Goal: Transaction & Acquisition: Purchase product/service

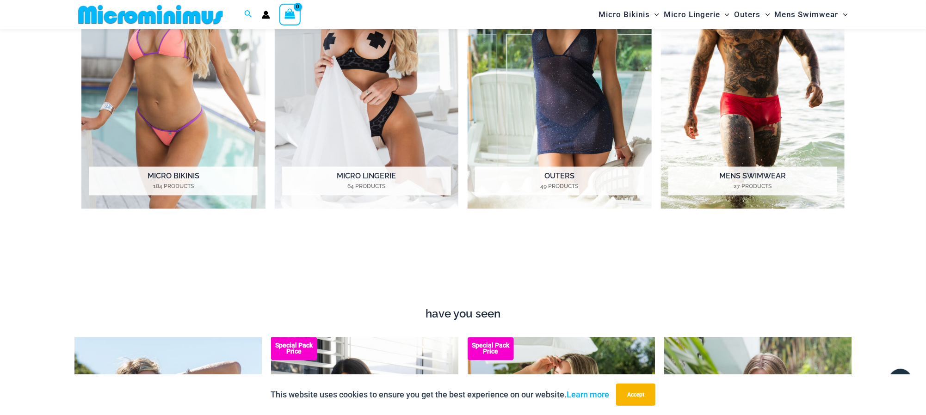
scroll to position [616, 0]
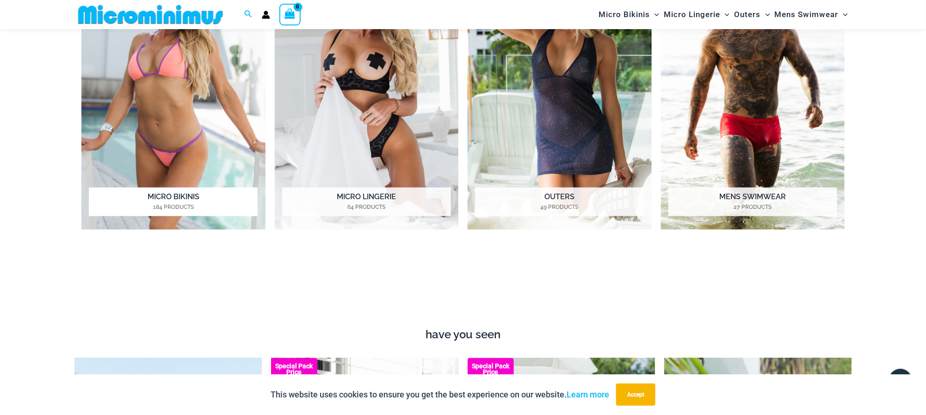
click at [168, 67] on img "Visit product category Micro Bikinis" at bounding box center [173, 89] width 184 height 283
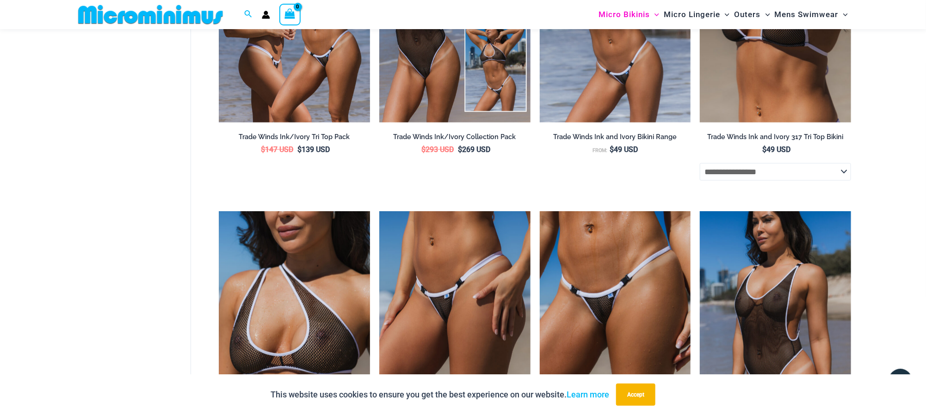
scroll to position [269, 0]
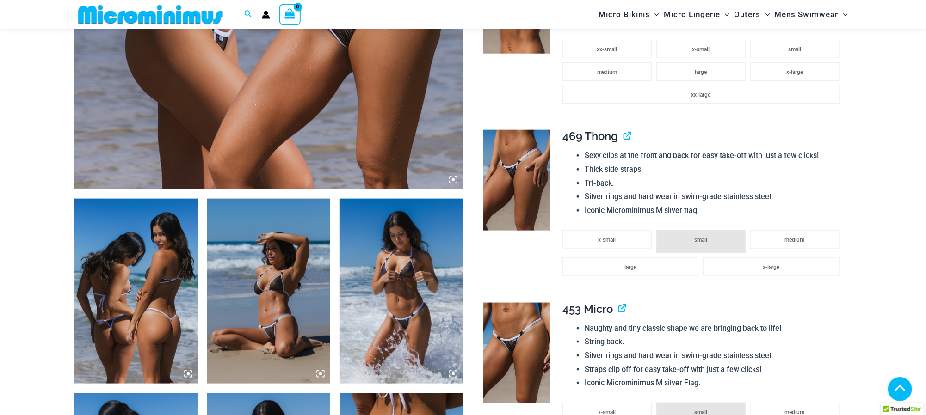
scroll to position [477, 0]
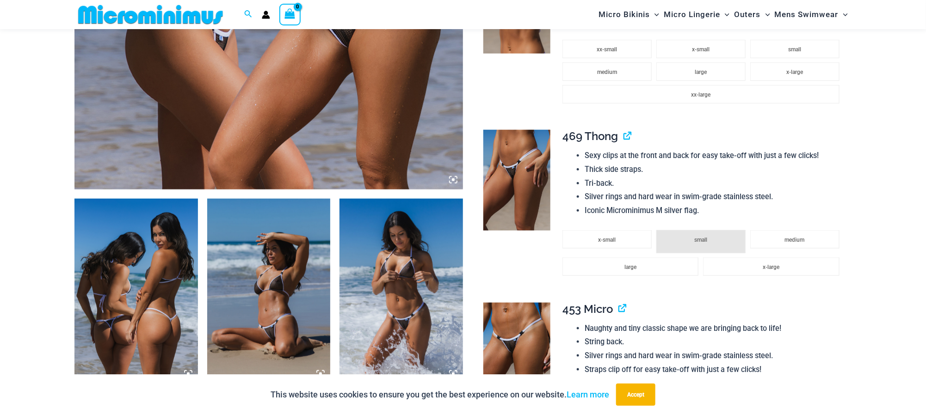
click at [270, 257] on img at bounding box center [269, 291] width 124 height 185
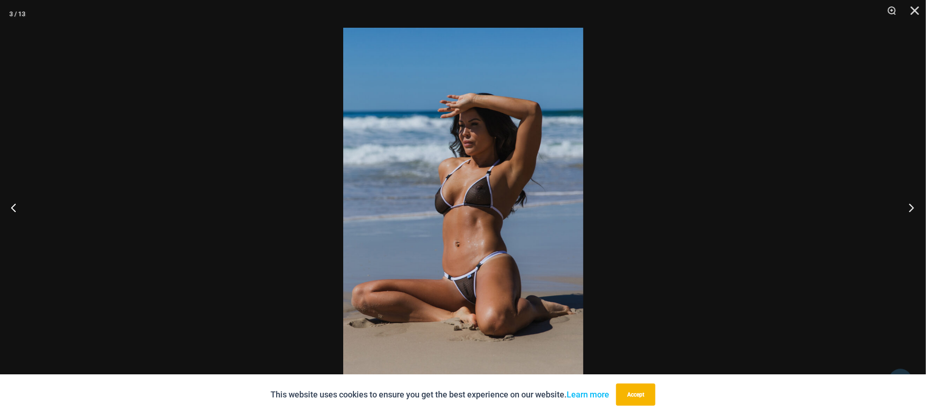
click at [912, 207] on button "Next" at bounding box center [909, 208] width 35 height 46
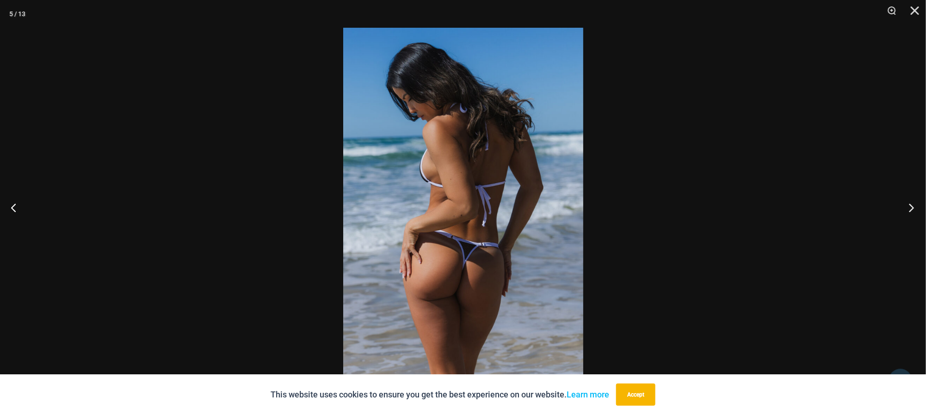
click at [916, 210] on button "Next" at bounding box center [909, 208] width 35 height 46
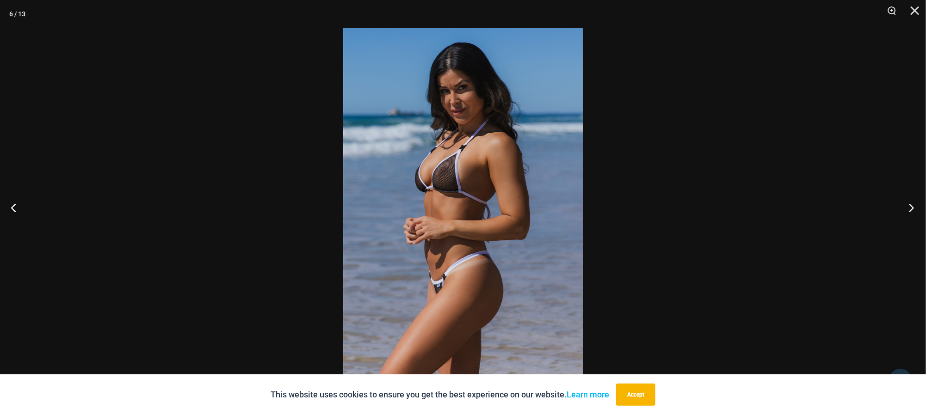
click at [908, 207] on button "Next" at bounding box center [909, 208] width 35 height 46
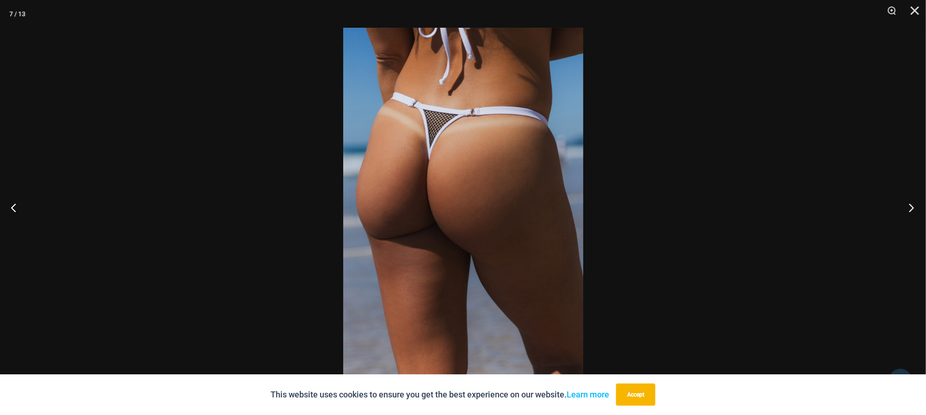
click at [913, 203] on button "Next" at bounding box center [909, 208] width 35 height 46
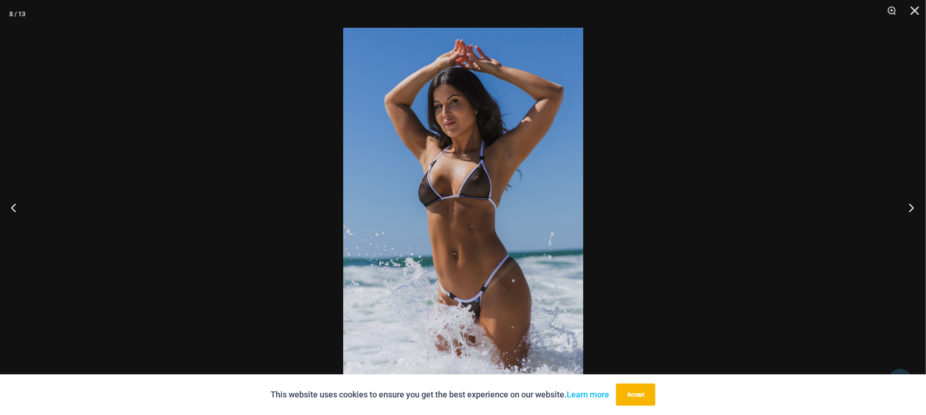
click at [909, 204] on button "Next" at bounding box center [909, 208] width 35 height 46
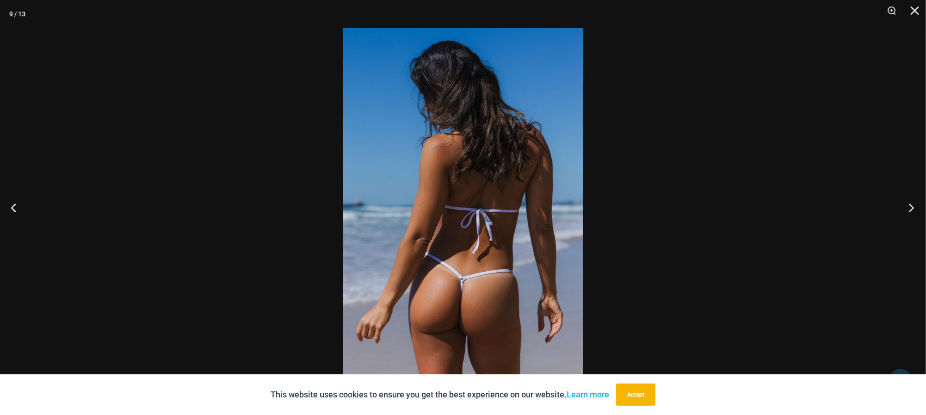
click at [915, 203] on button "Next" at bounding box center [909, 208] width 35 height 46
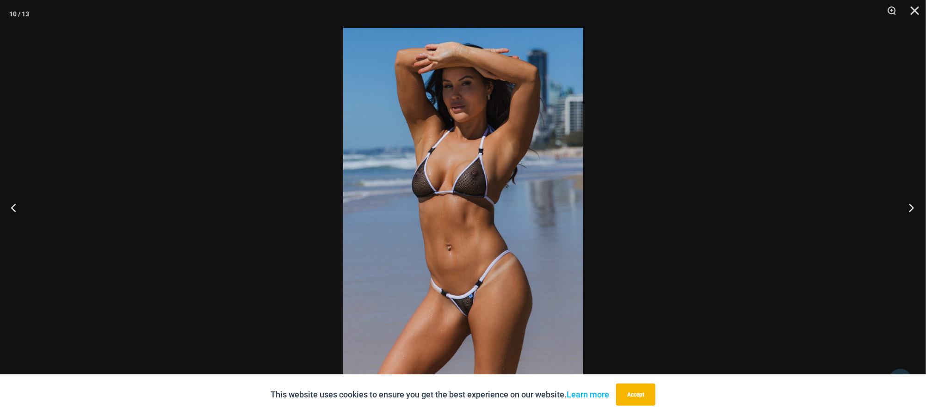
click at [907, 204] on button "Next" at bounding box center [909, 208] width 35 height 46
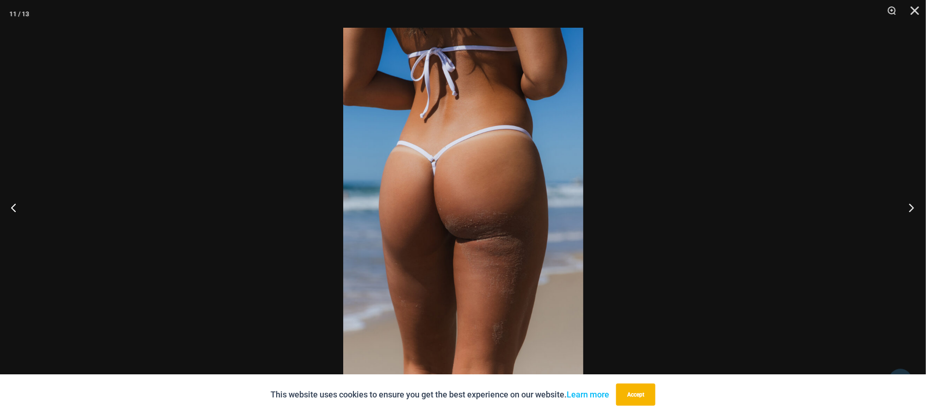
click at [912, 205] on button "Next" at bounding box center [909, 208] width 35 height 46
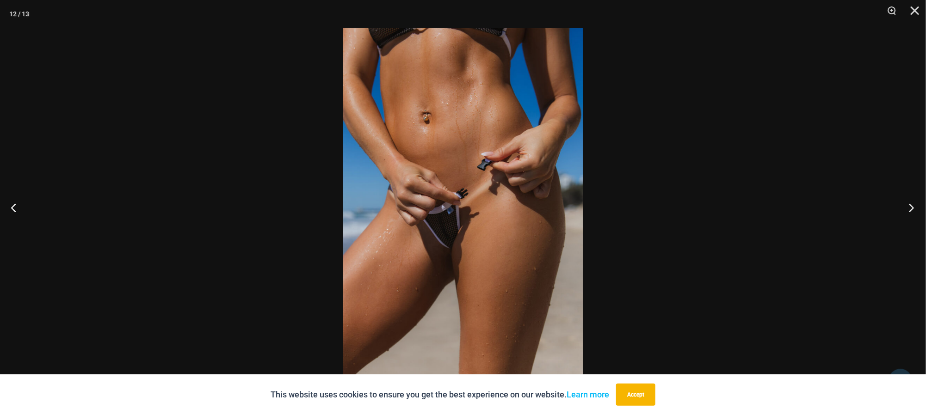
click at [912, 206] on button "Next" at bounding box center [909, 208] width 35 height 46
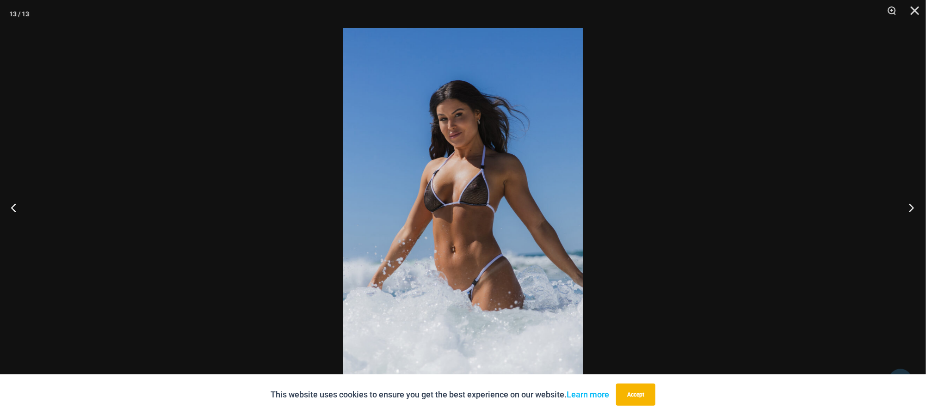
click at [909, 206] on button "Next" at bounding box center [909, 208] width 35 height 46
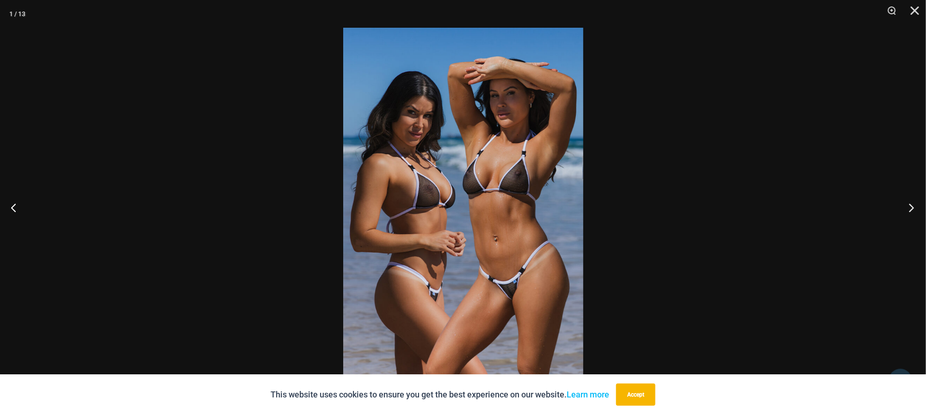
click at [909, 206] on button "Next" at bounding box center [909, 208] width 35 height 46
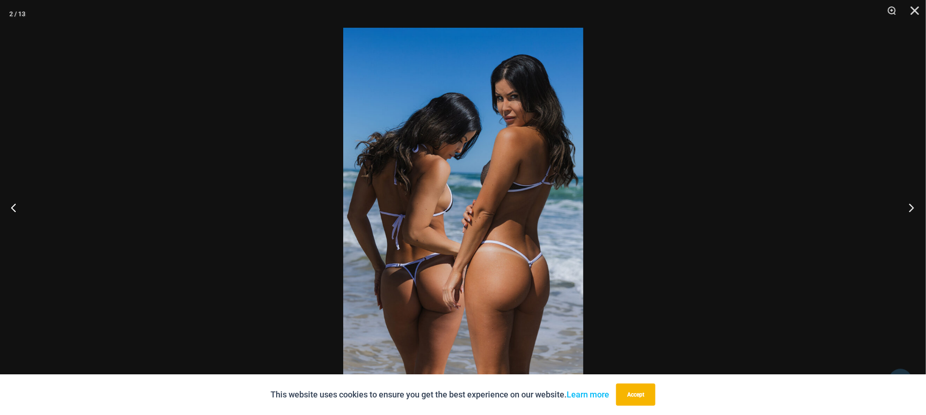
click at [909, 206] on button "Next" at bounding box center [909, 208] width 35 height 46
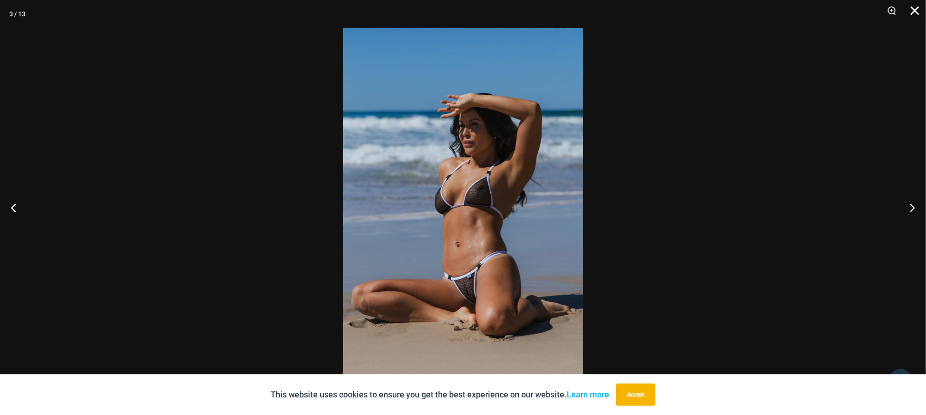
click at [915, 11] on button "Close" at bounding box center [911, 14] width 23 height 28
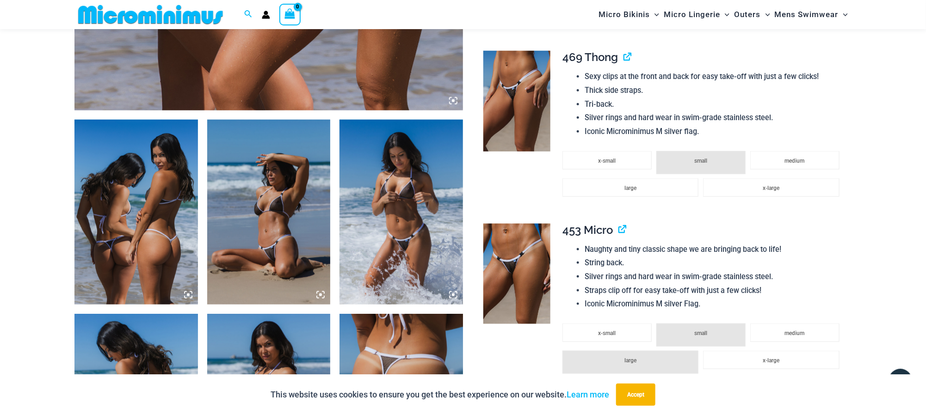
scroll to position [547, 0]
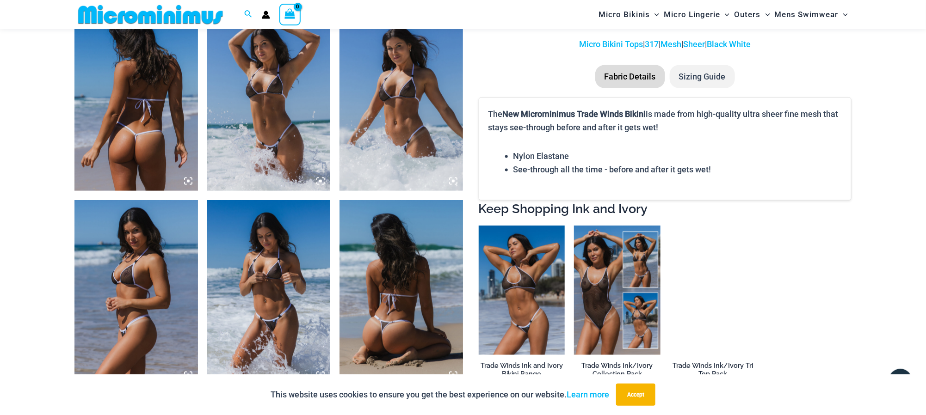
scroll to position [686, 0]
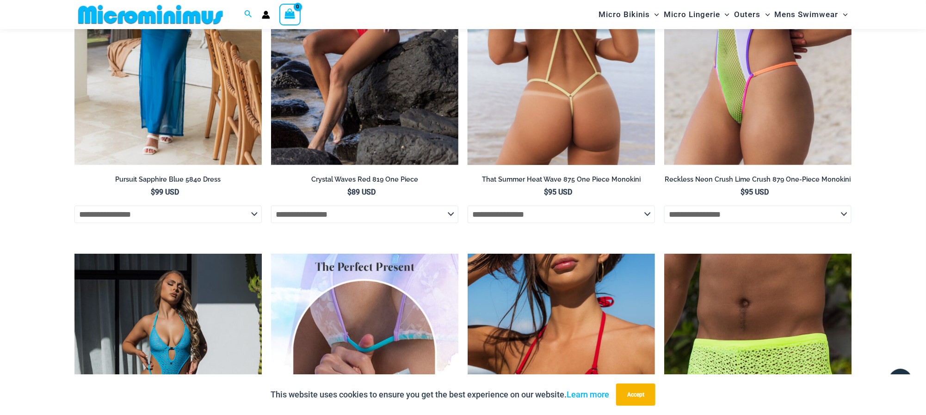
scroll to position [2282, 0]
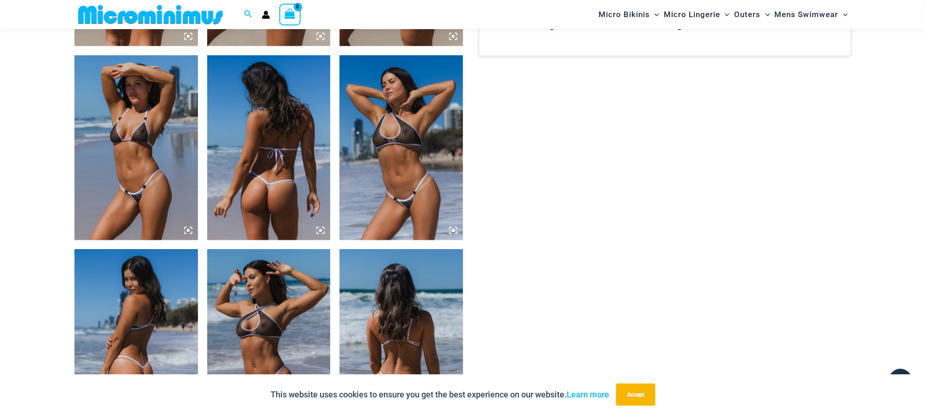
scroll to position [824, 0]
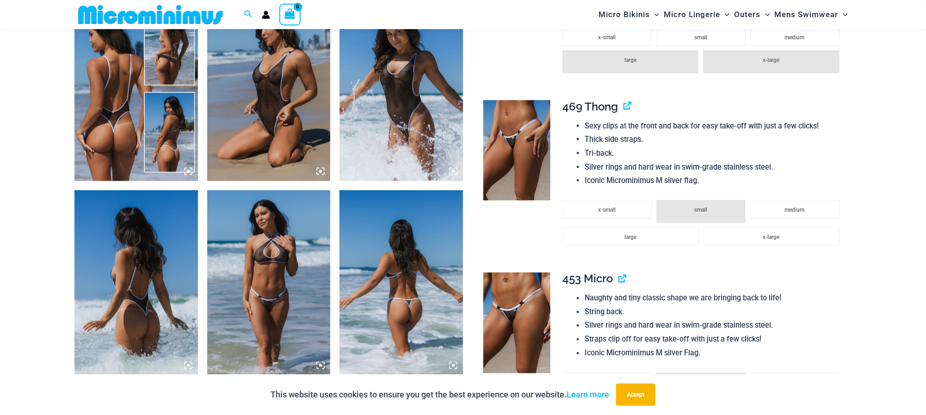
scroll to position [686, 0]
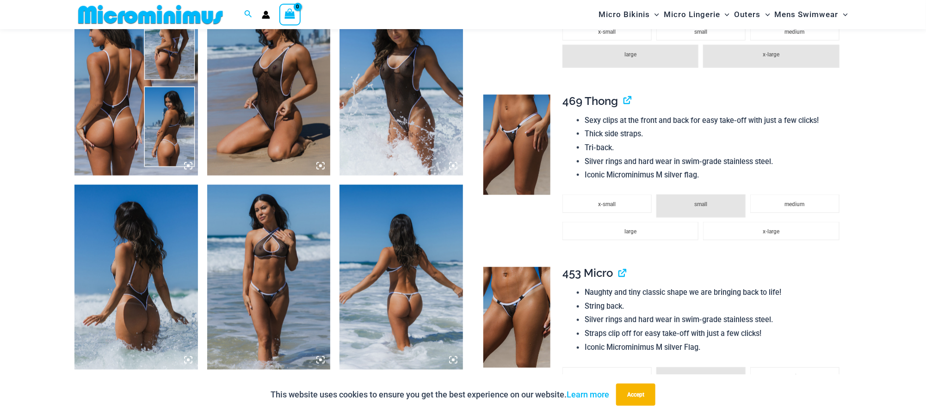
click at [272, 85] on img at bounding box center [269, 83] width 124 height 185
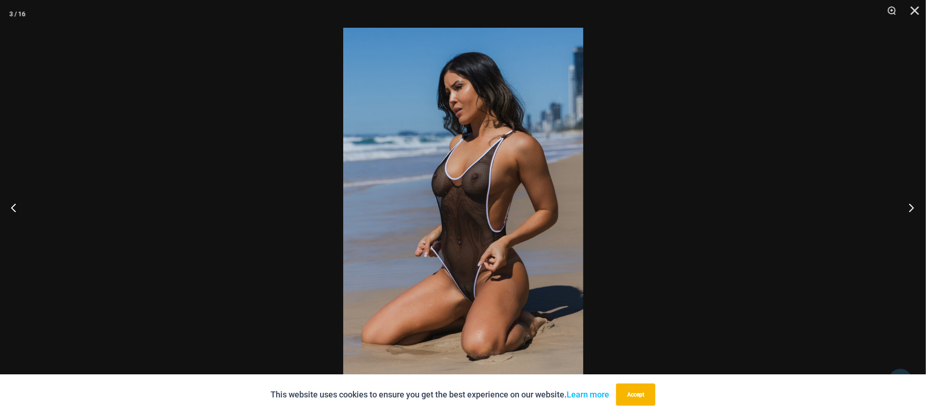
click at [915, 205] on button "Next" at bounding box center [909, 208] width 35 height 46
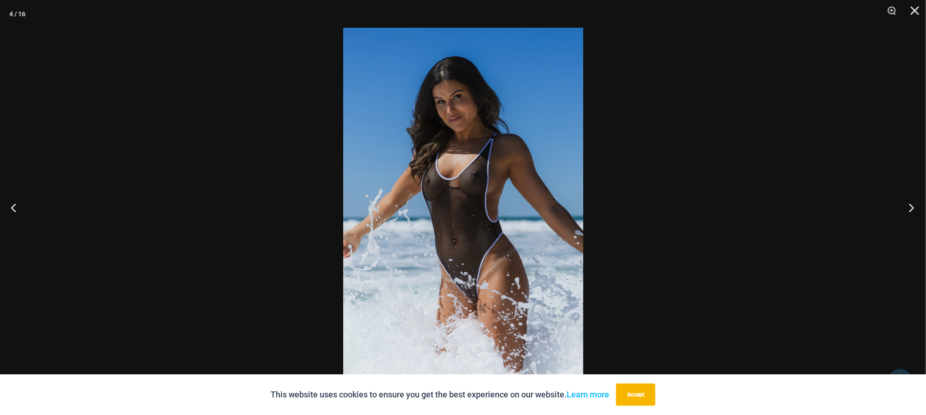
click at [910, 205] on button "Next" at bounding box center [909, 208] width 35 height 46
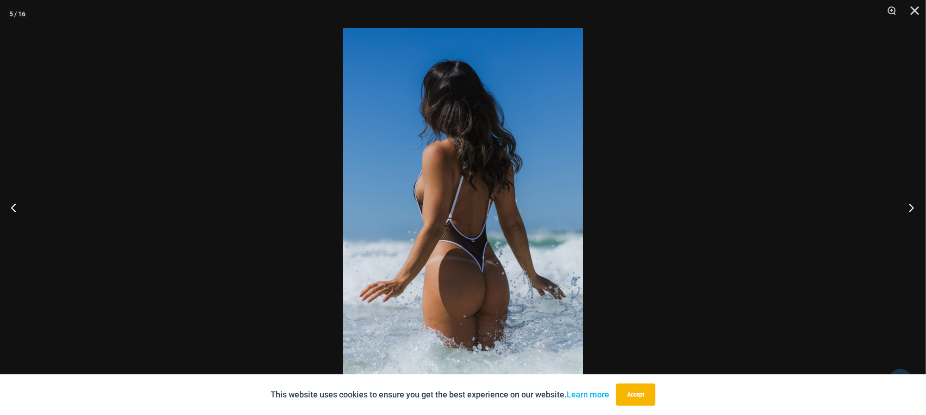
click at [908, 205] on button "Next" at bounding box center [909, 208] width 35 height 46
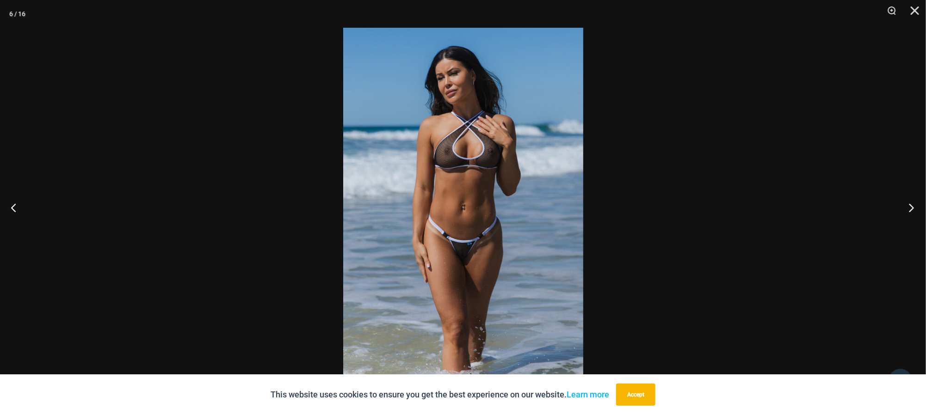
click at [915, 207] on button "Next" at bounding box center [909, 208] width 35 height 46
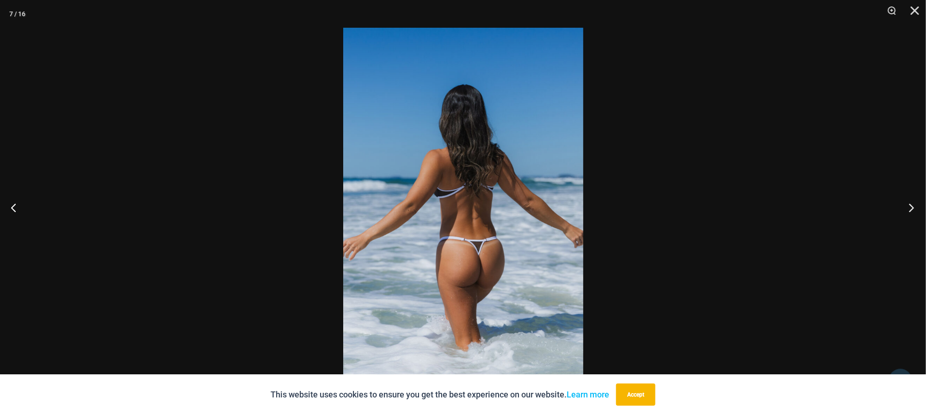
click at [905, 210] on button "Next" at bounding box center [909, 208] width 35 height 46
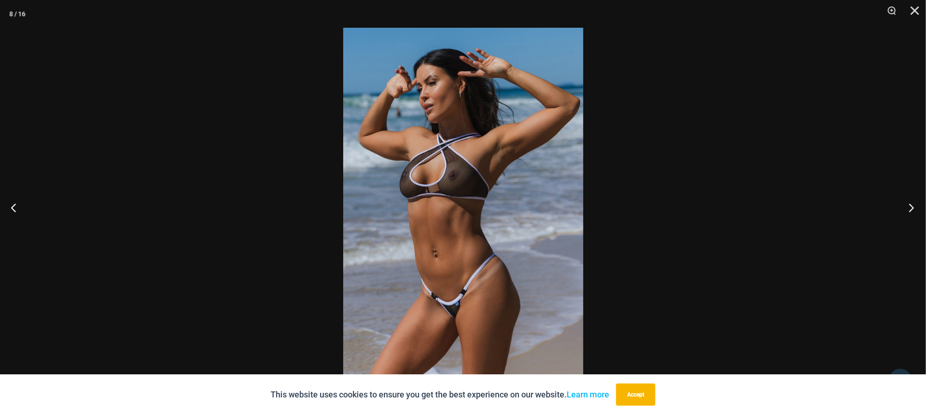
click at [912, 208] on button "Next" at bounding box center [909, 208] width 35 height 46
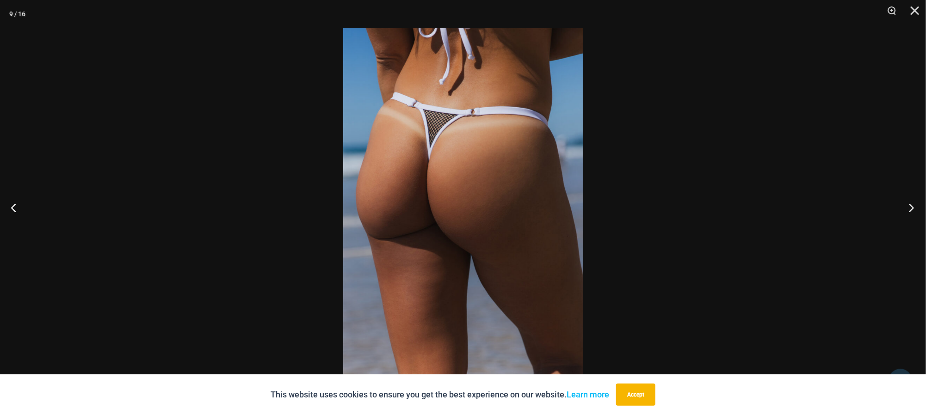
click at [911, 203] on button "Next" at bounding box center [909, 208] width 35 height 46
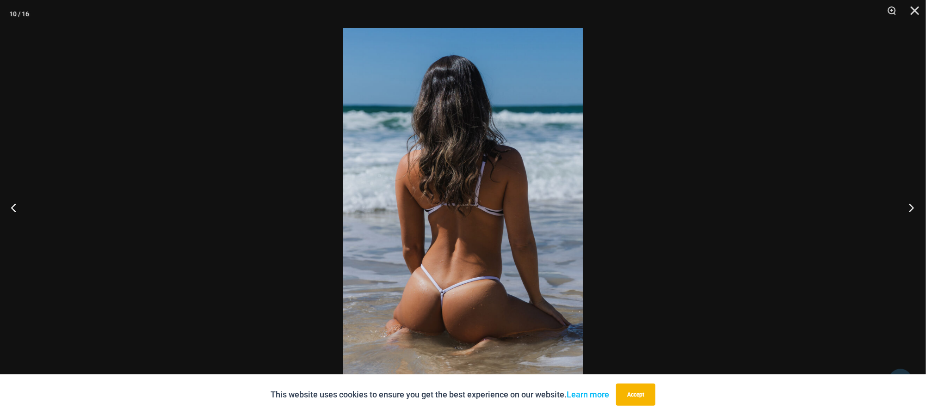
click at [911, 206] on button "Next" at bounding box center [909, 208] width 35 height 46
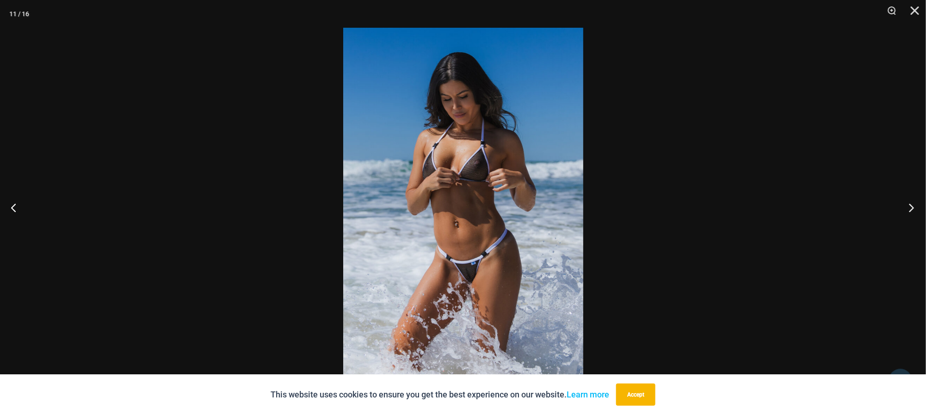
click at [915, 205] on button "Next" at bounding box center [909, 208] width 35 height 46
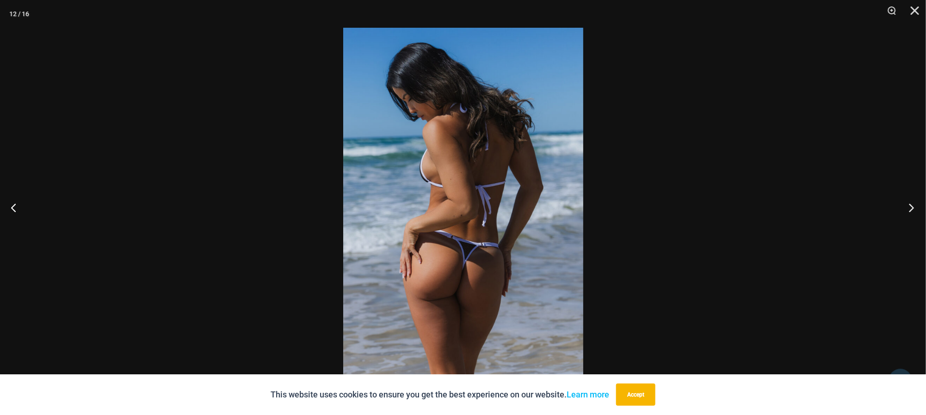
click at [915, 209] on button "Next" at bounding box center [909, 208] width 35 height 46
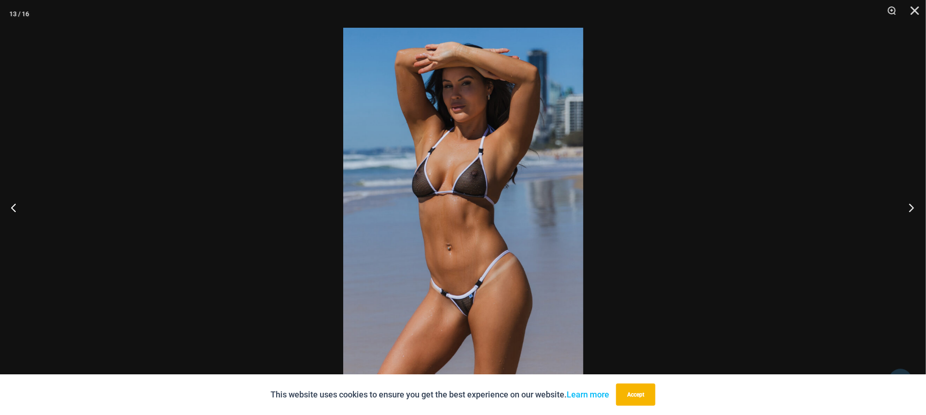
click at [909, 205] on button "Next" at bounding box center [909, 208] width 35 height 46
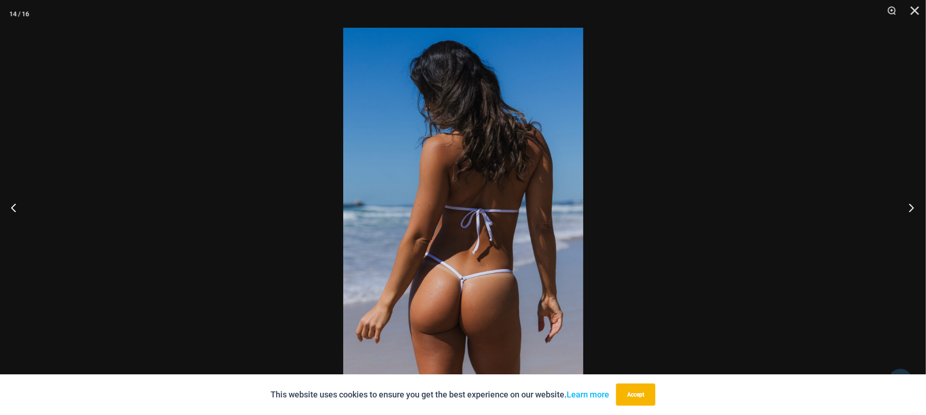
click at [912, 203] on button "Next" at bounding box center [909, 208] width 35 height 46
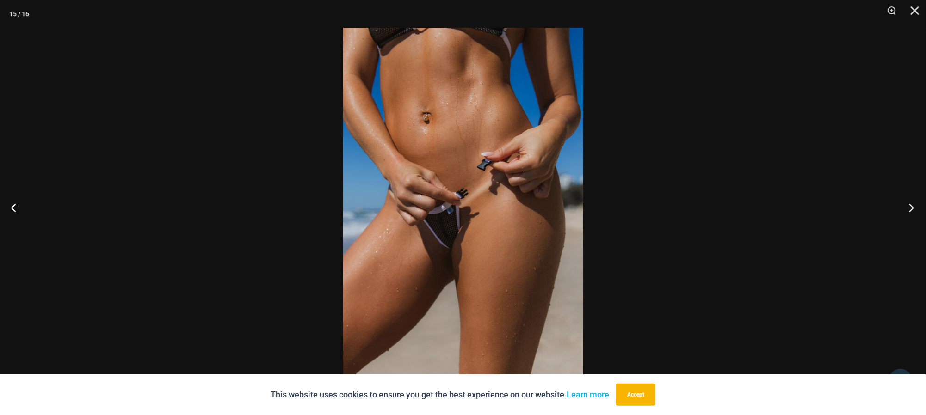
click at [908, 204] on button "Next" at bounding box center [909, 208] width 35 height 46
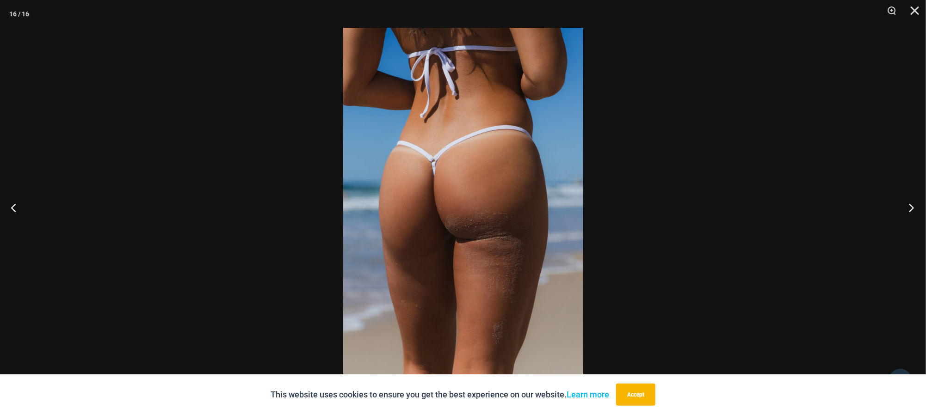
click at [911, 203] on button "Next" at bounding box center [909, 208] width 35 height 46
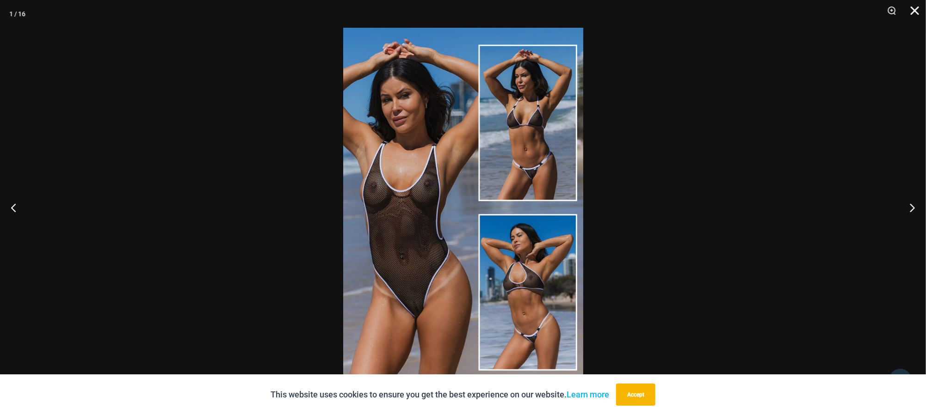
click at [915, 10] on button "Close" at bounding box center [911, 14] width 23 height 28
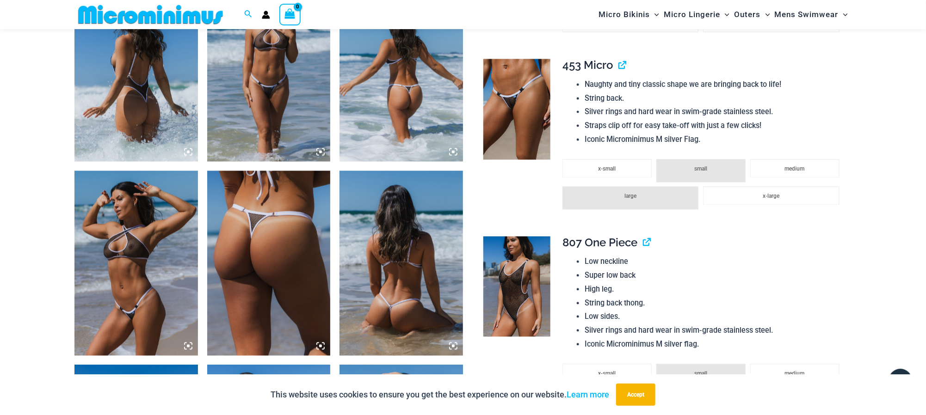
scroll to position [1033, 0]
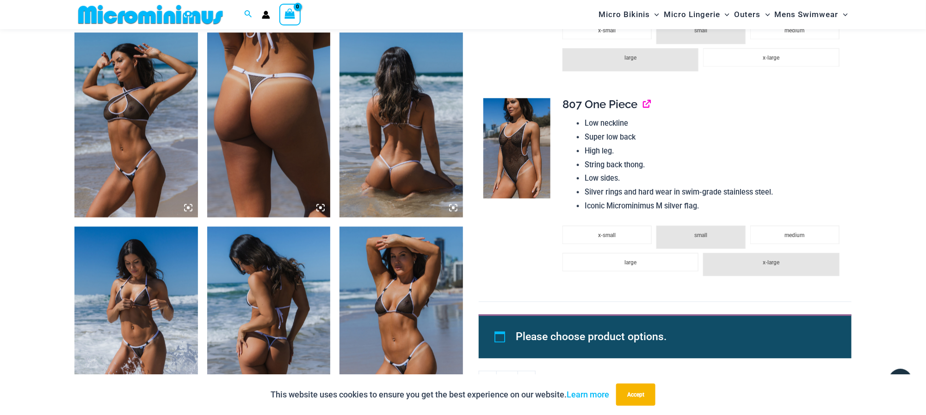
click at [643, 106] on link "View product" at bounding box center [643, 104] width 0 height 13
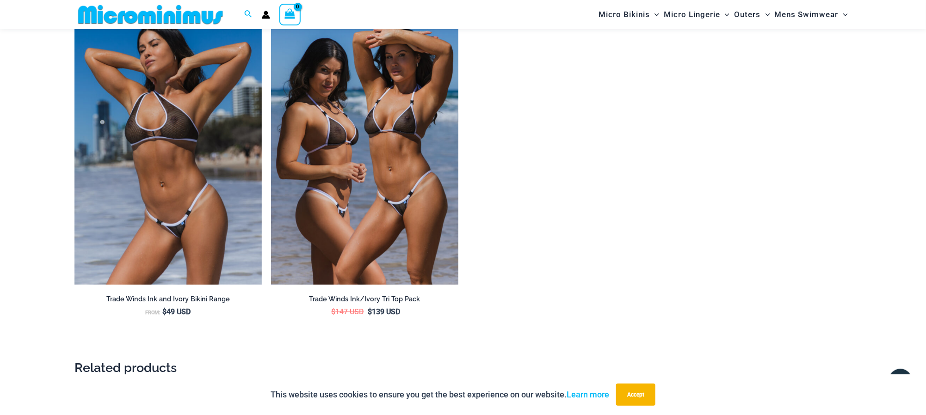
scroll to position [1935, 0]
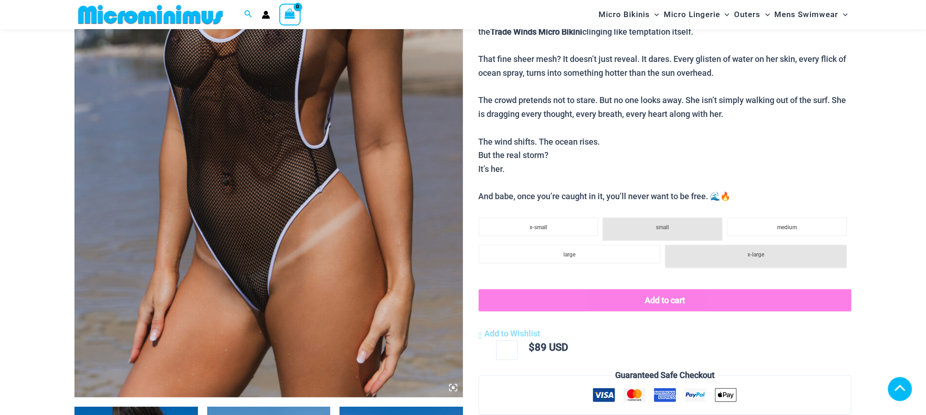
scroll to position [274, 0]
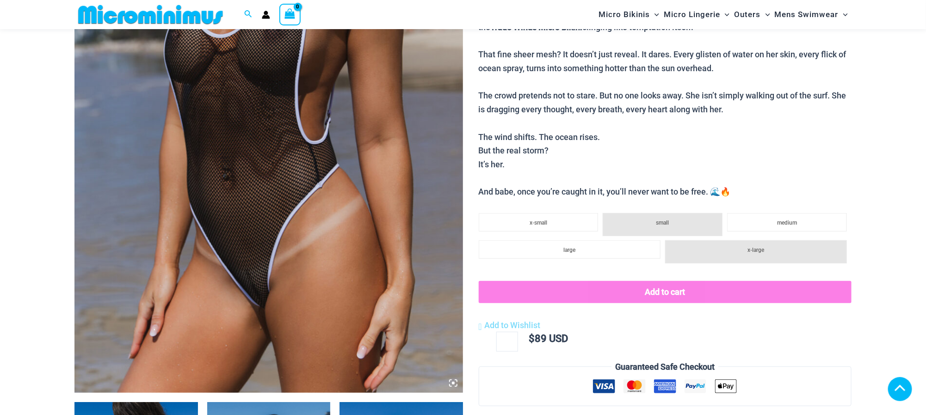
drag, startPoint x: 354, startPoint y: 142, endPoint x: 286, endPoint y: 271, distance: 146.1
click at [286, 271] on img at bounding box center [268, 101] width 389 height 583
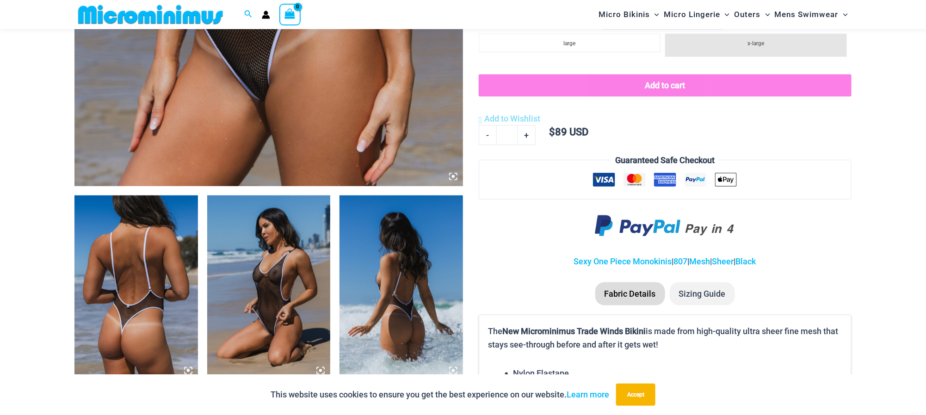
scroll to position [413, 0]
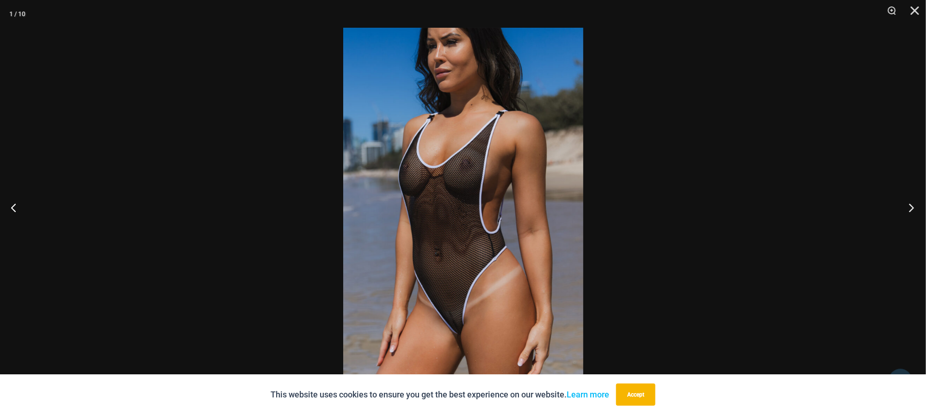
click at [913, 207] on button "Next" at bounding box center [909, 208] width 35 height 46
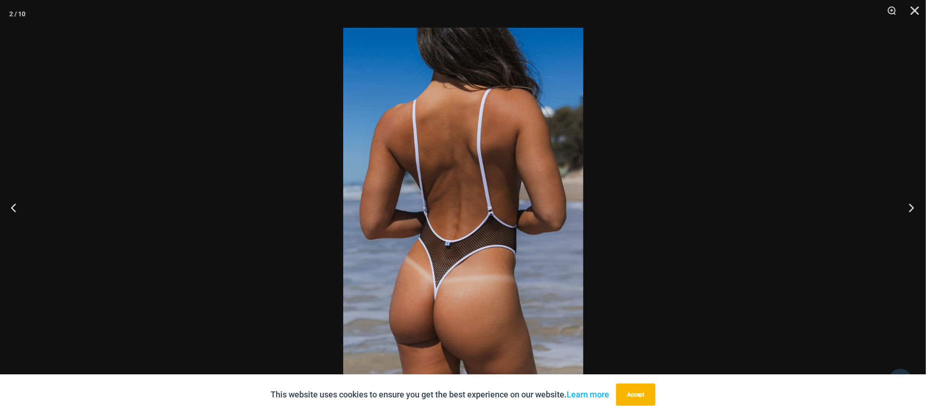
click at [908, 209] on button "Next" at bounding box center [909, 208] width 35 height 46
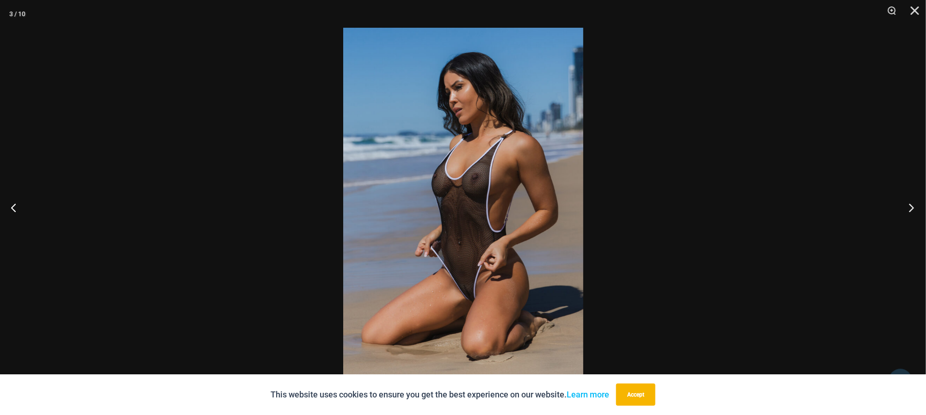
click at [909, 210] on button "Next" at bounding box center [909, 208] width 35 height 46
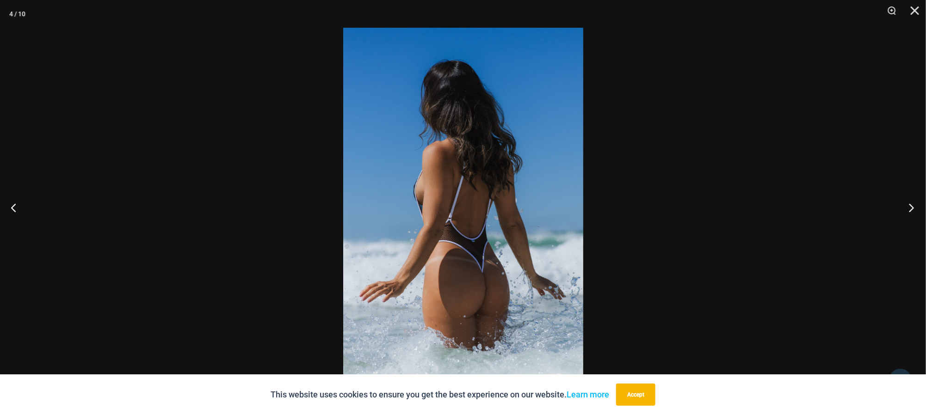
click at [909, 207] on button "Next" at bounding box center [909, 208] width 35 height 46
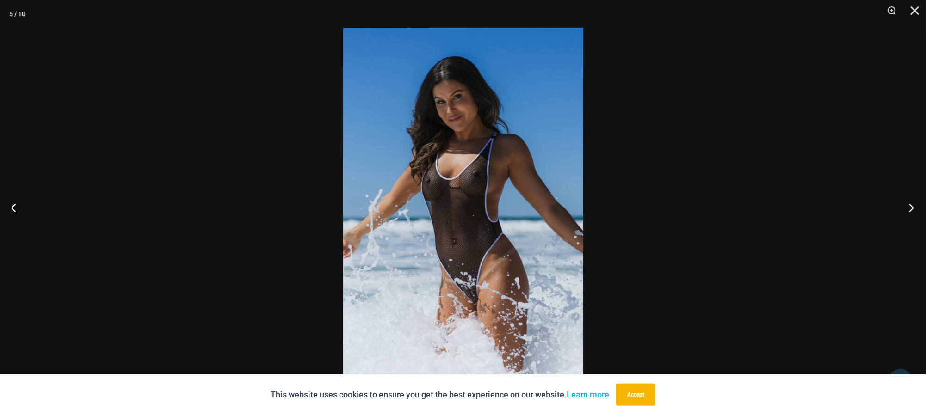
click at [910, 209] on button "Next" at bounding box center [909, 208] width 35 height 46
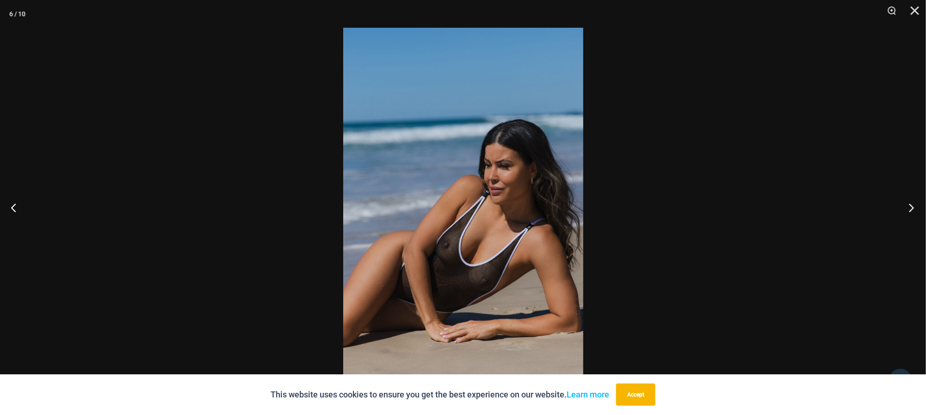
click at [915, 208] on button "Next" at bounding box center [909, 208] width 35 height 46
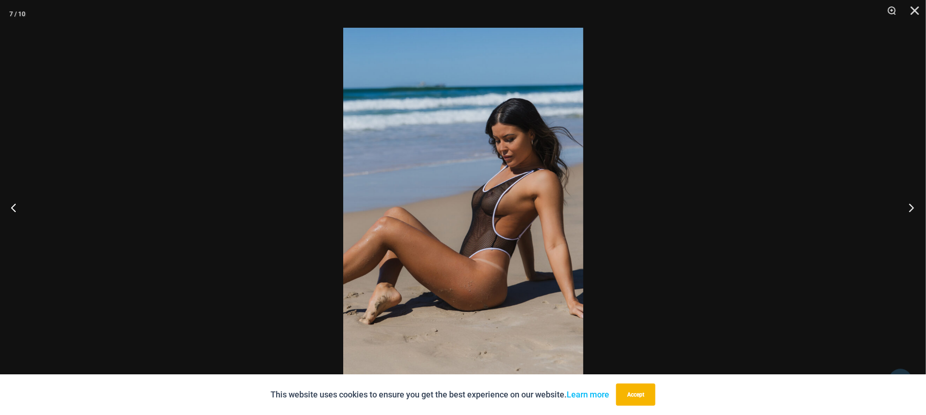
click at [912, 205] on button "Next" at bounding box center [909, 208] width 35 height 46
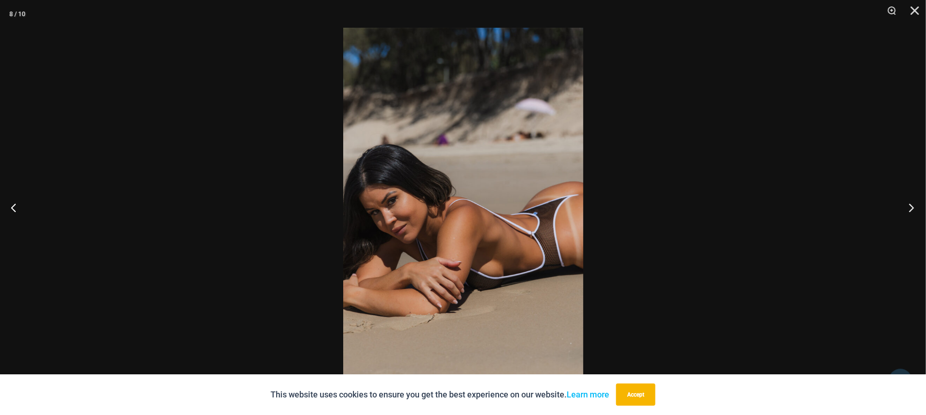
click at [907, 208] on button "Next" at bounding box center [909, 208] width 35 height 46
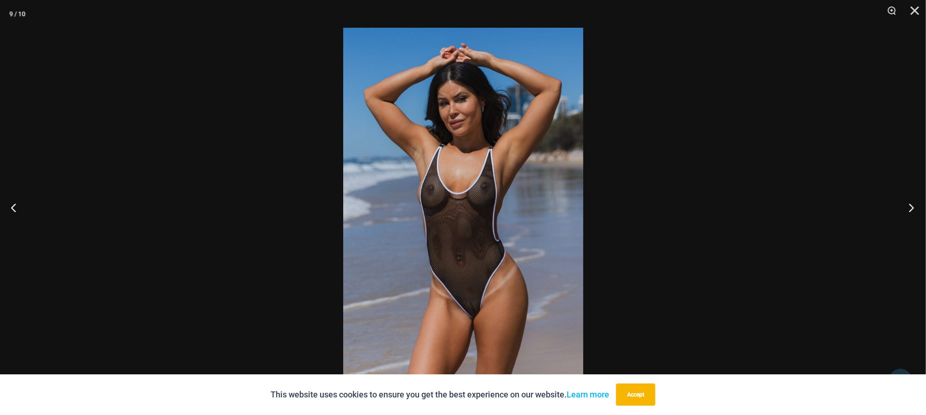
click at [909, 212] on button "Next" at bounding box center [909, 208] width 35 height 46
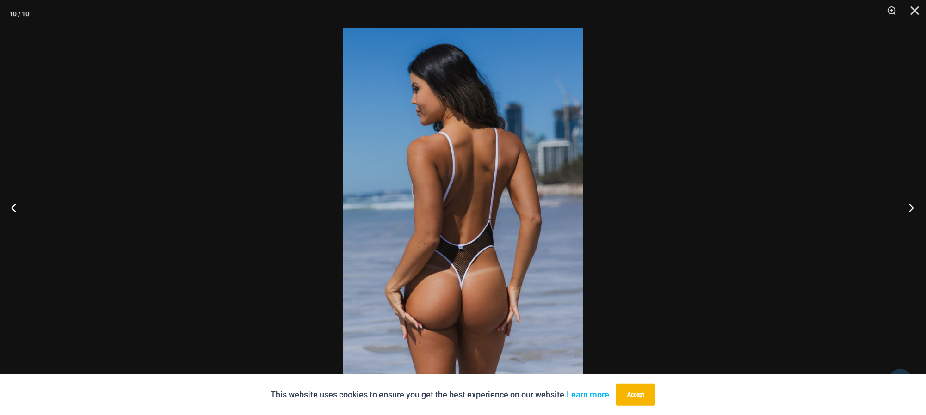
click at [915, 207] on button "Next" at bounding box center [909, 208] width 35 height 46
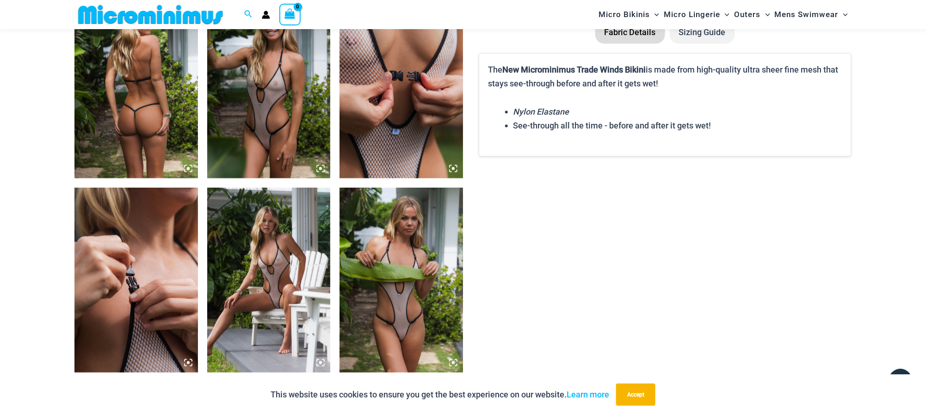
scroll to position [755, 0]
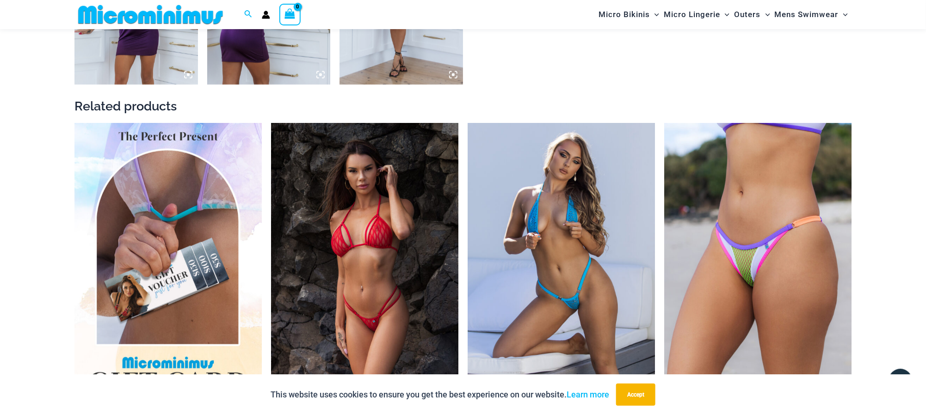
scroll to position [1103, 0]
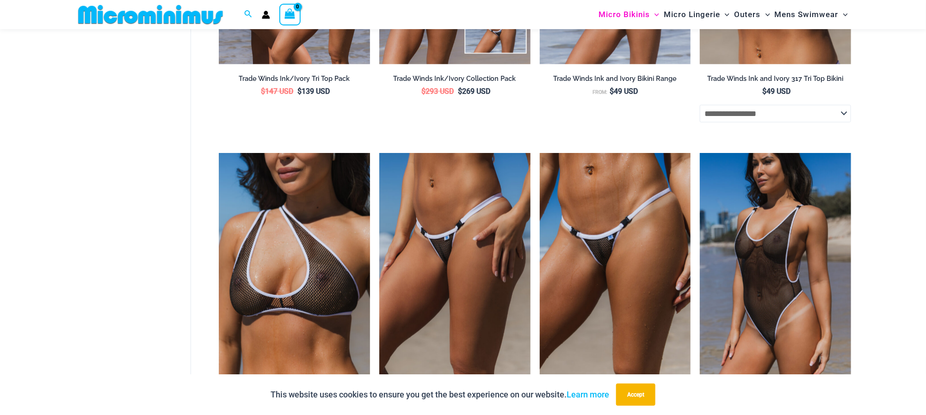
scroll to position [463, 0]
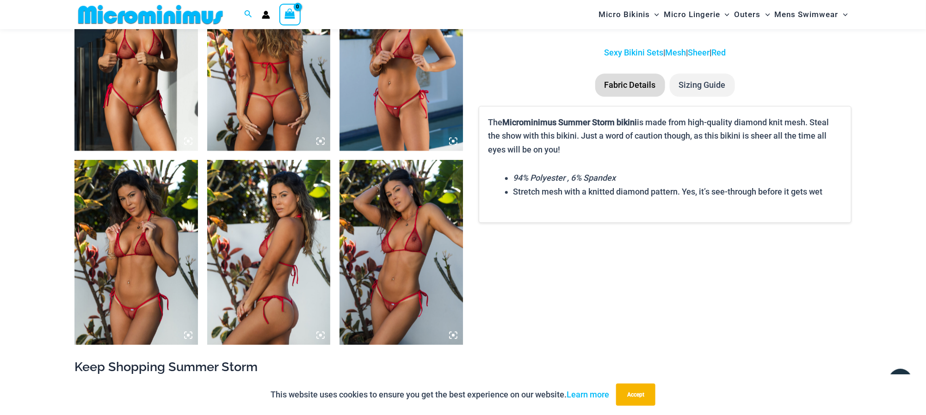
scroll to position [1103, 0]
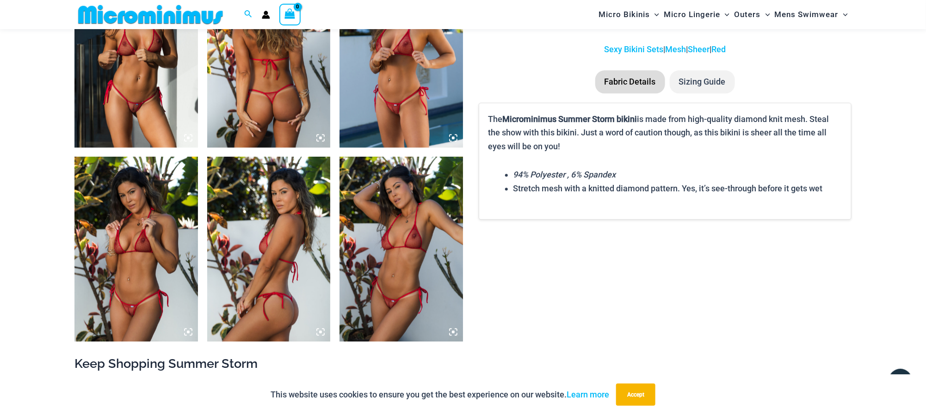
click at [136, 246] on img at bounding box center [136, 249] width 124 height 185
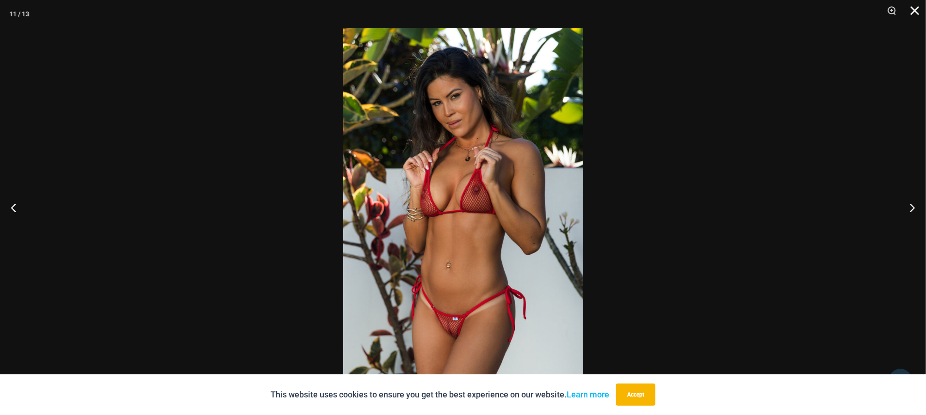
click at [919, 7] on button "Close" at bounding box center [911, 14] width 23 height 28
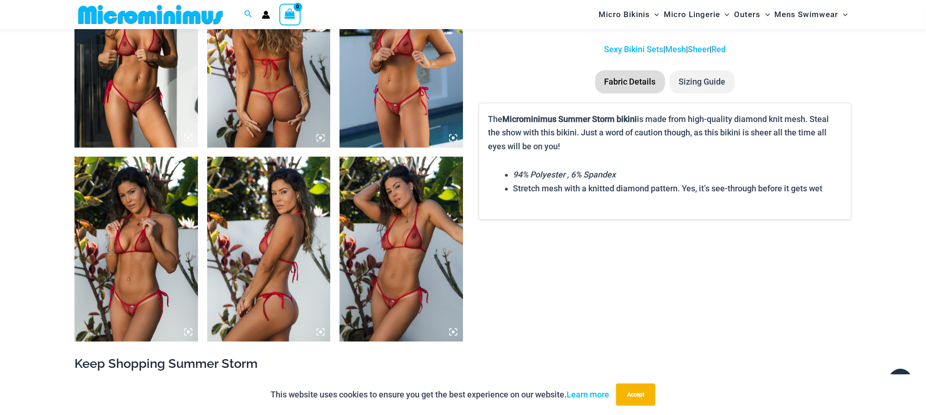
click at [298, 215] on img at bounding box center [269, 249] width 124 height 185
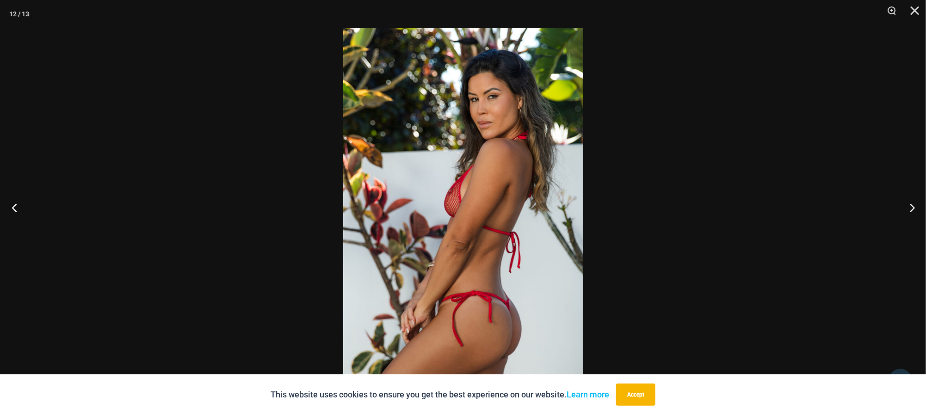
click at [12, 208] on button "Previous" at bounding box center [17, 208] width 35 height 46
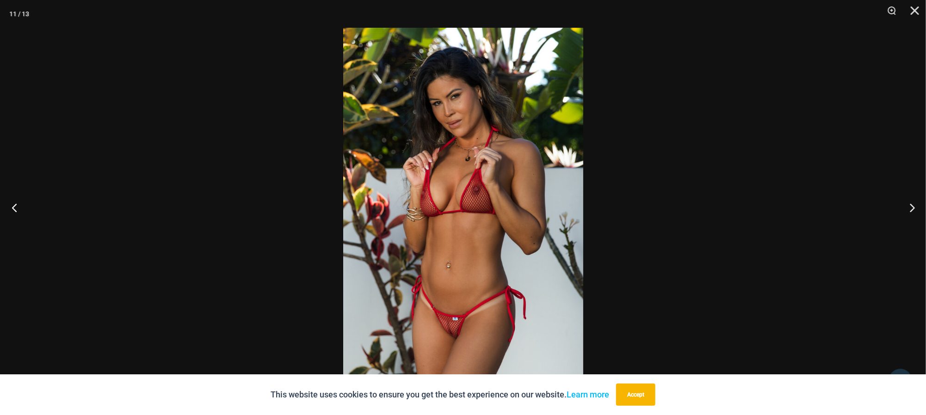
click at [12, 208] on button "Previous" at bounding box center [17, 208] width 35 height 46
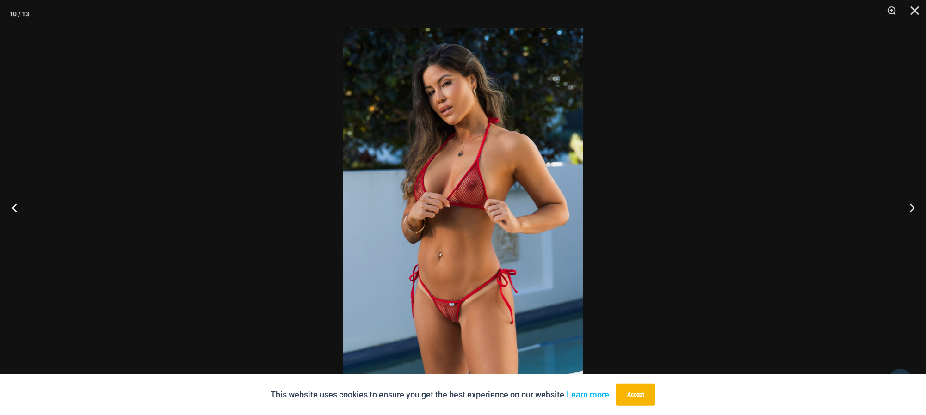
click at [12, 208] on button "Previous" at bounding box center [17, 208] width 35 height 46
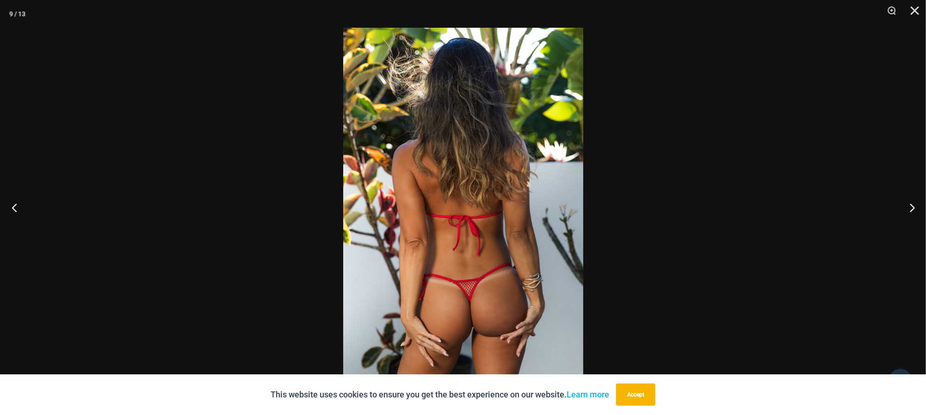
click at [12, 208] on button "Previous" at bounding box center [17, 208] width 35 height 46
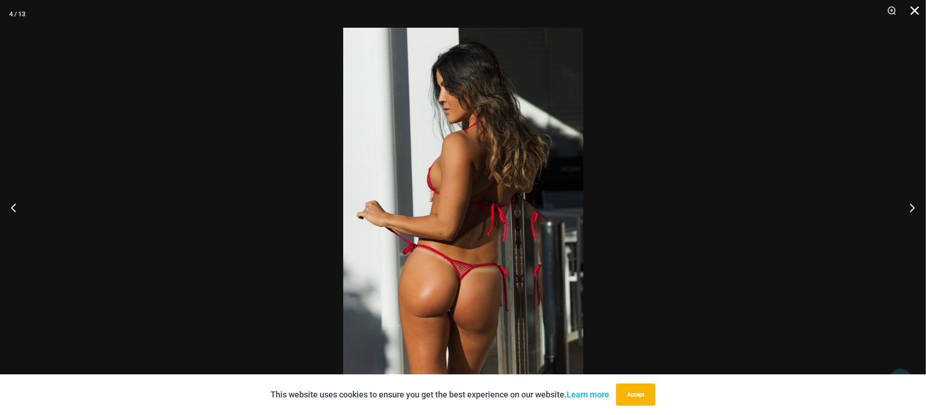
click at [919, 10] on button "Close" at bounding box center [911, 14] width 23 height 28
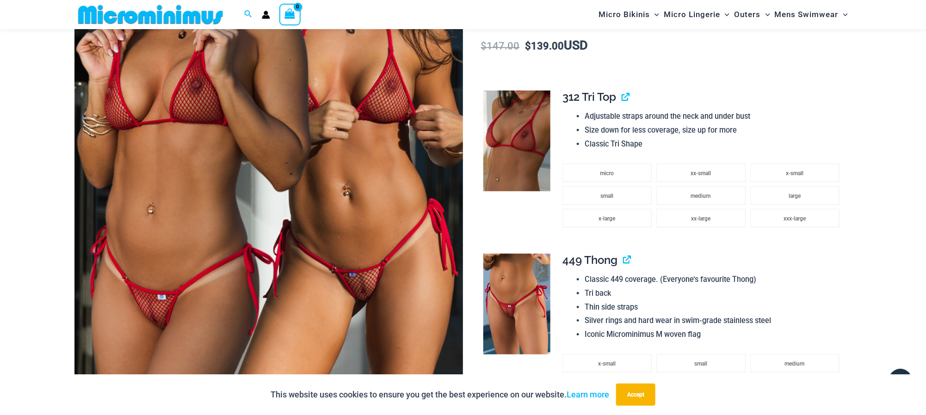
scroll to position [131, 0]
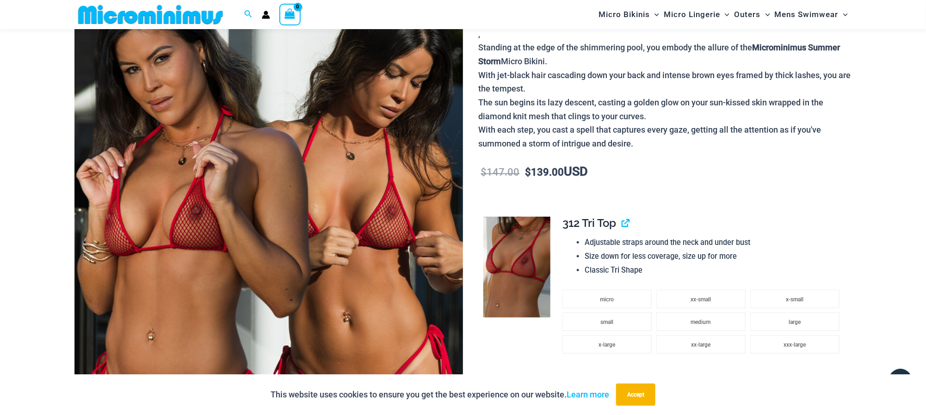
click at [192, 17] on img at bounding box center [150, 14] width 152 height 21
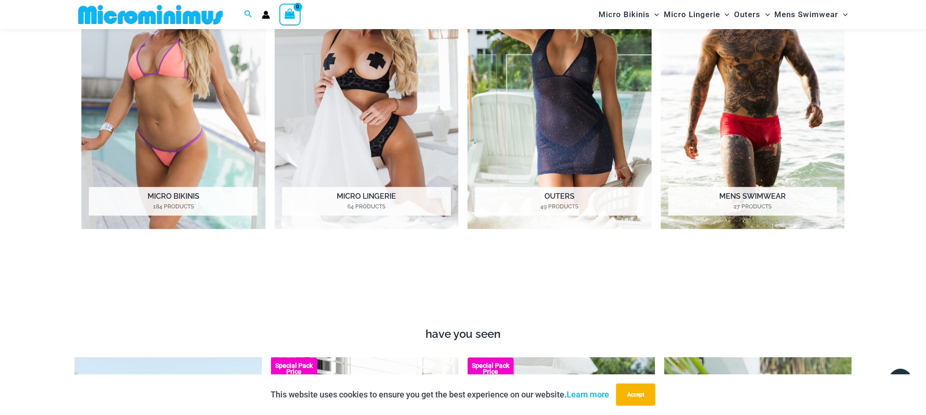
scroll to position [339, 0]
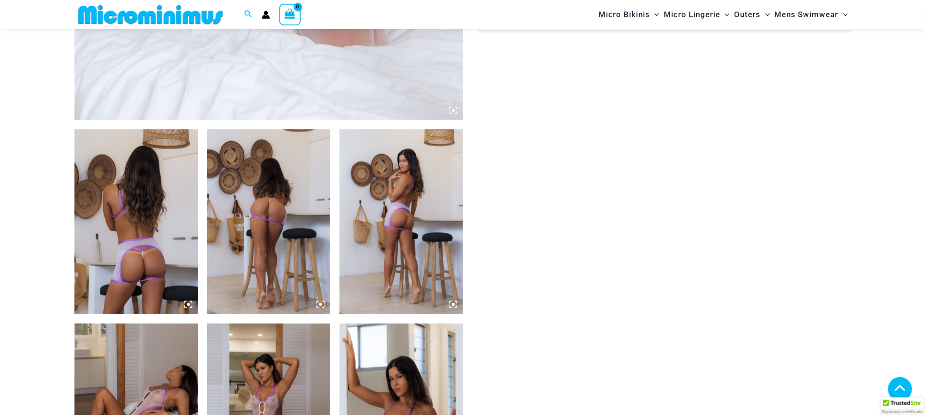
scroll to position [824, 0]
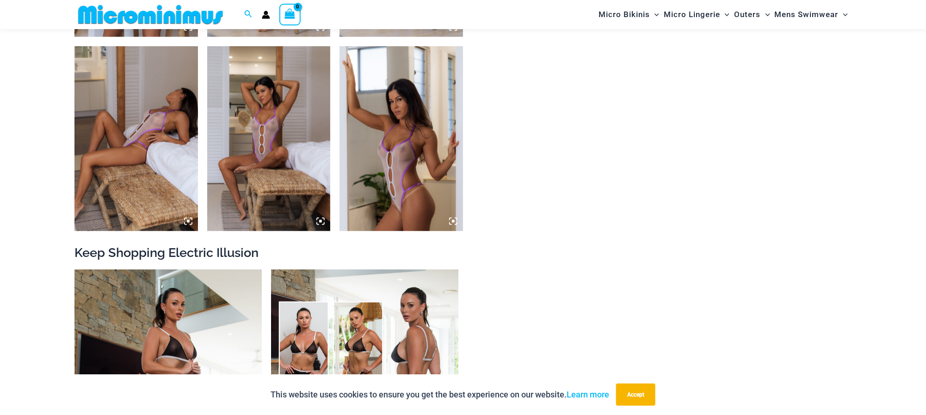
click at [413, 105] on img at bounding box center [402, 138] width 124 height 185
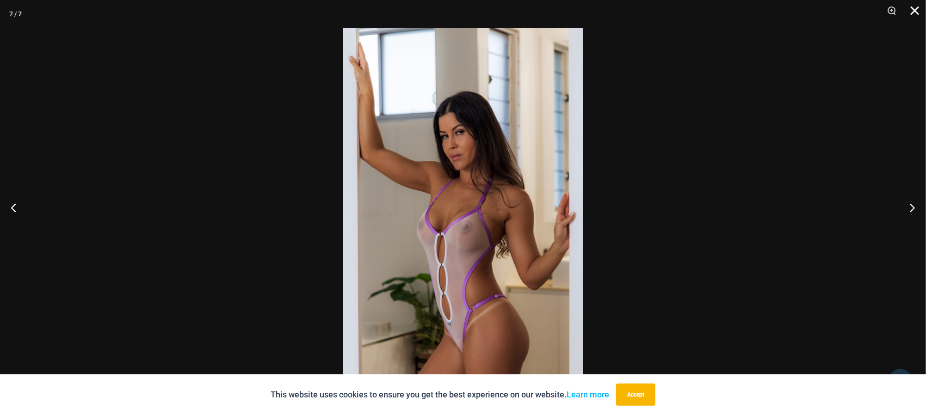
click at [918, 8] on button "Close" at bounding box center [911, 14] width 23 height 28
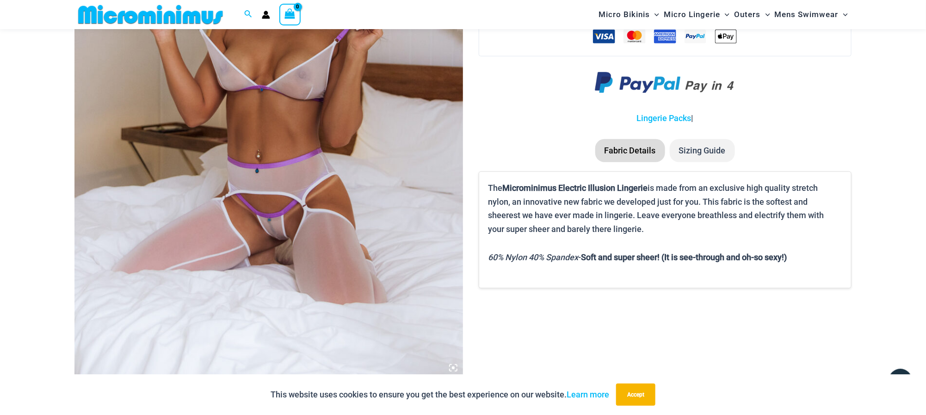
scroll to position [269, 0]
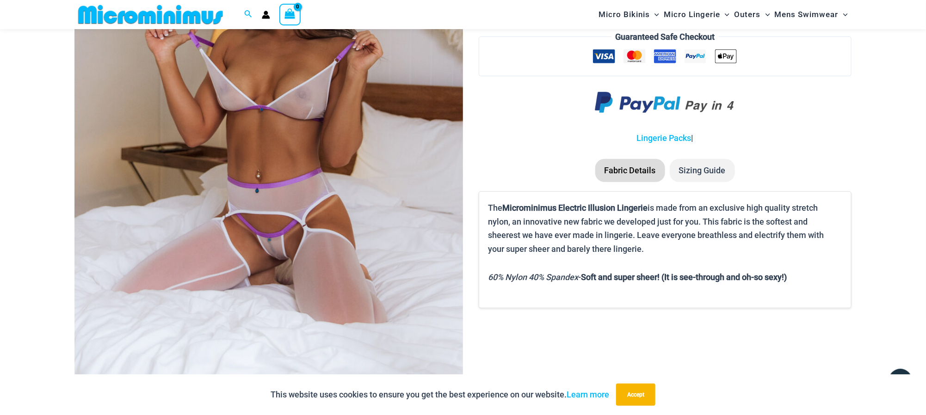
click at [338, 122] on img at bounding box center [268, 106] width 389 height 583
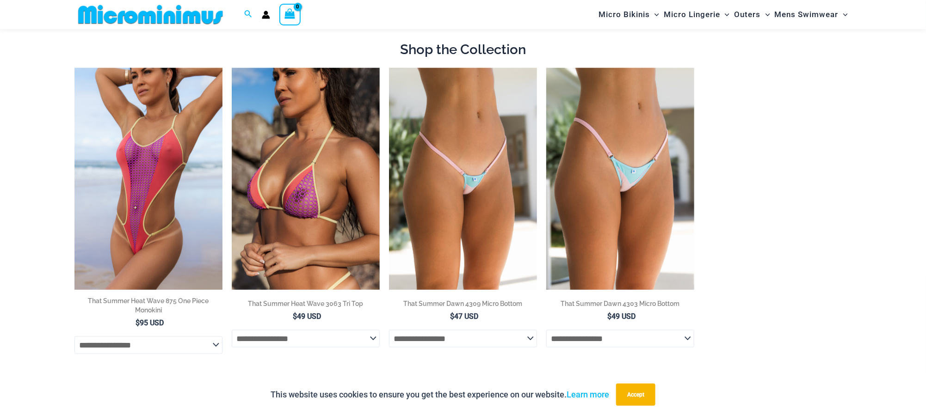
scroll to position [548, 0]
